Goal: Use online tool/utility: Utilize a website feature to perform a specific function

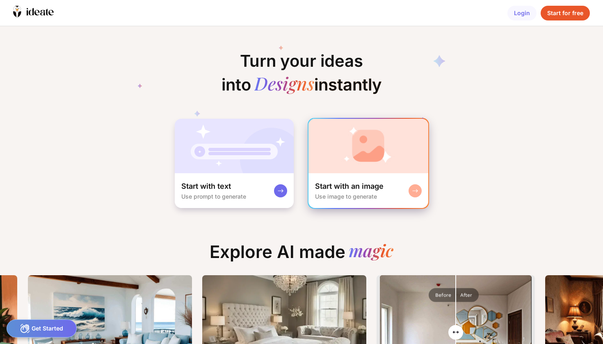
click at [384, 173] on img at bounding box center [368, 146] width 120 height 55
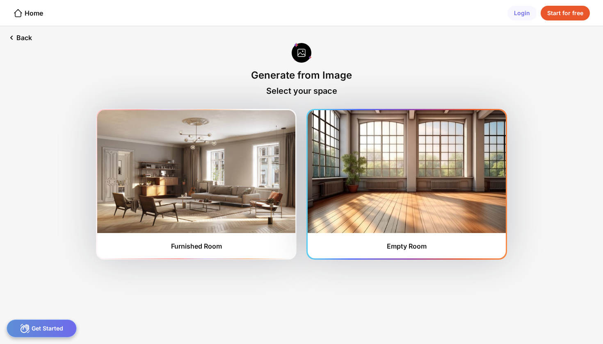
click at [399, 180] on img at bounding box center [407, 171] width 198 height 123
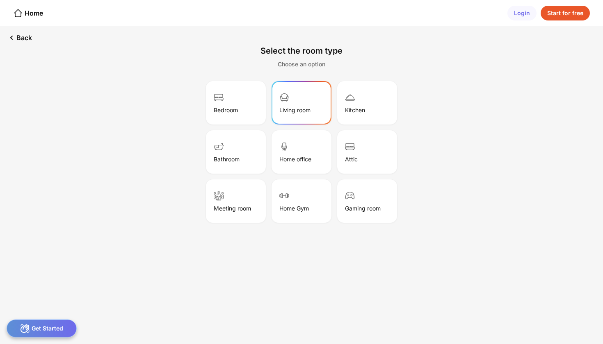
click at [303, 110] on div "Living room" at bounding box center [294, 110] width 31 height 7
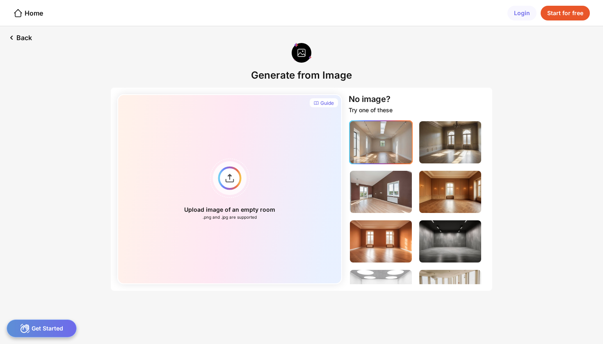
click at [380, 154] on img at bounding box center [381, 142] width 62 height 42
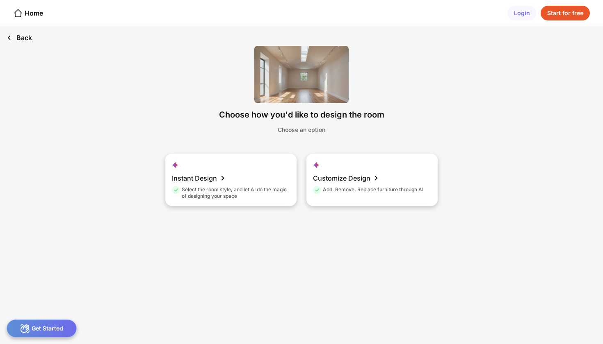
click at [25, 39] on div "Back" at bounding box center [19, 37] width 39 height 23
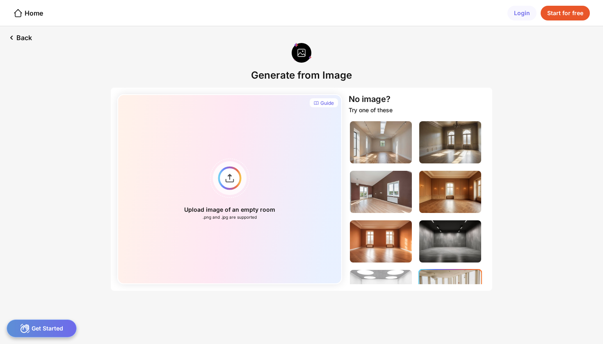
click at [451, 279] on img at bounding box center [450, 291] width 62 height 42
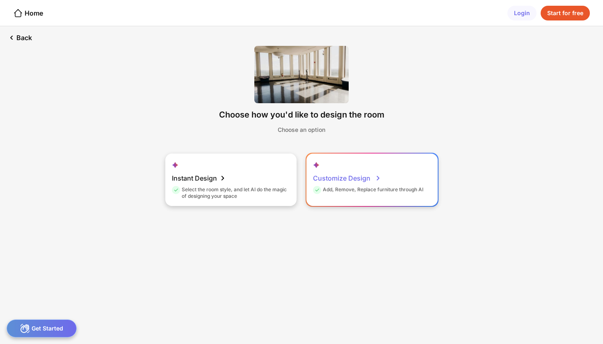
click at [367, 189] on div "Add, Remove, Replace furniture through AI" at bounding box center [368, 191] width 110 height 9
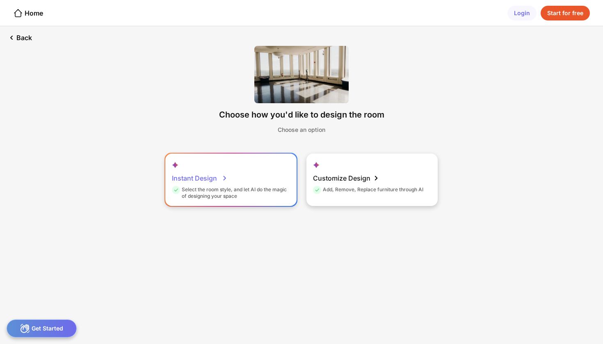
click at [217, 178] on div "Instant Design" at bounding box center [200, 178] width 56 height 16
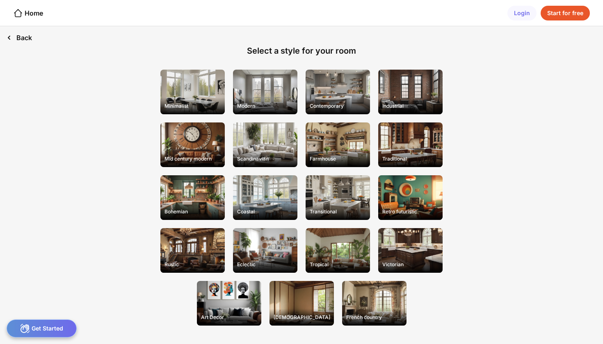
click at [20, 36] on div "Back" at bounding box center [19, 37] width 39 height 23
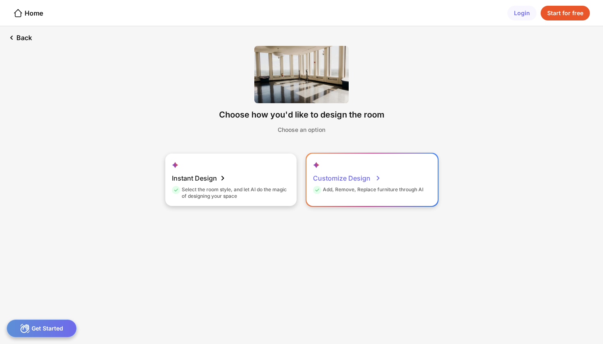
click at [381, 200] on div "Customize Design Add, Remove, Replace furniture through AI" at bounding box center [371, 180] width 131 height 52
